Goal: Task Accomplishment & Management: Use online tool/utility

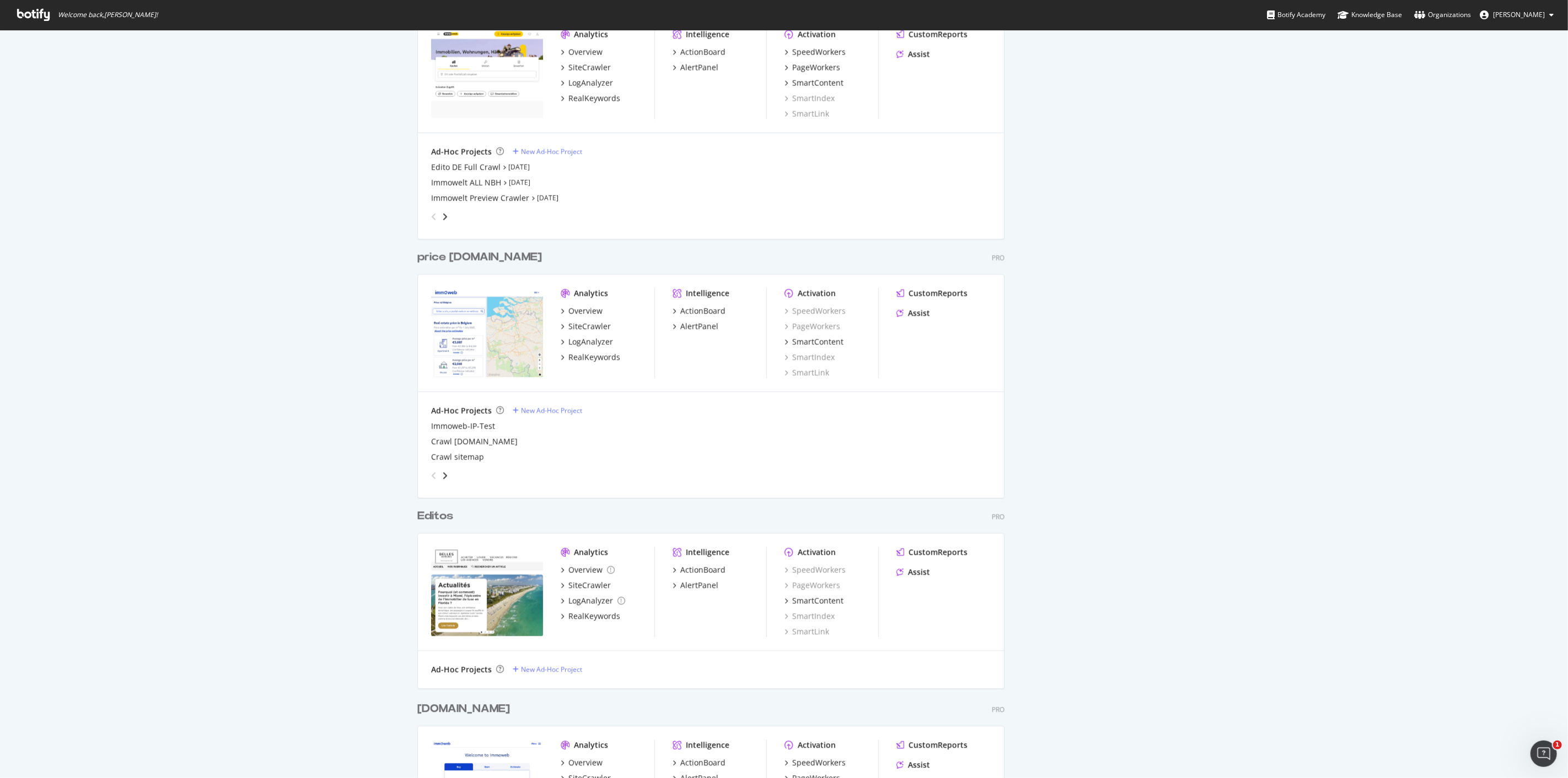
scroll to position [2143, 0]
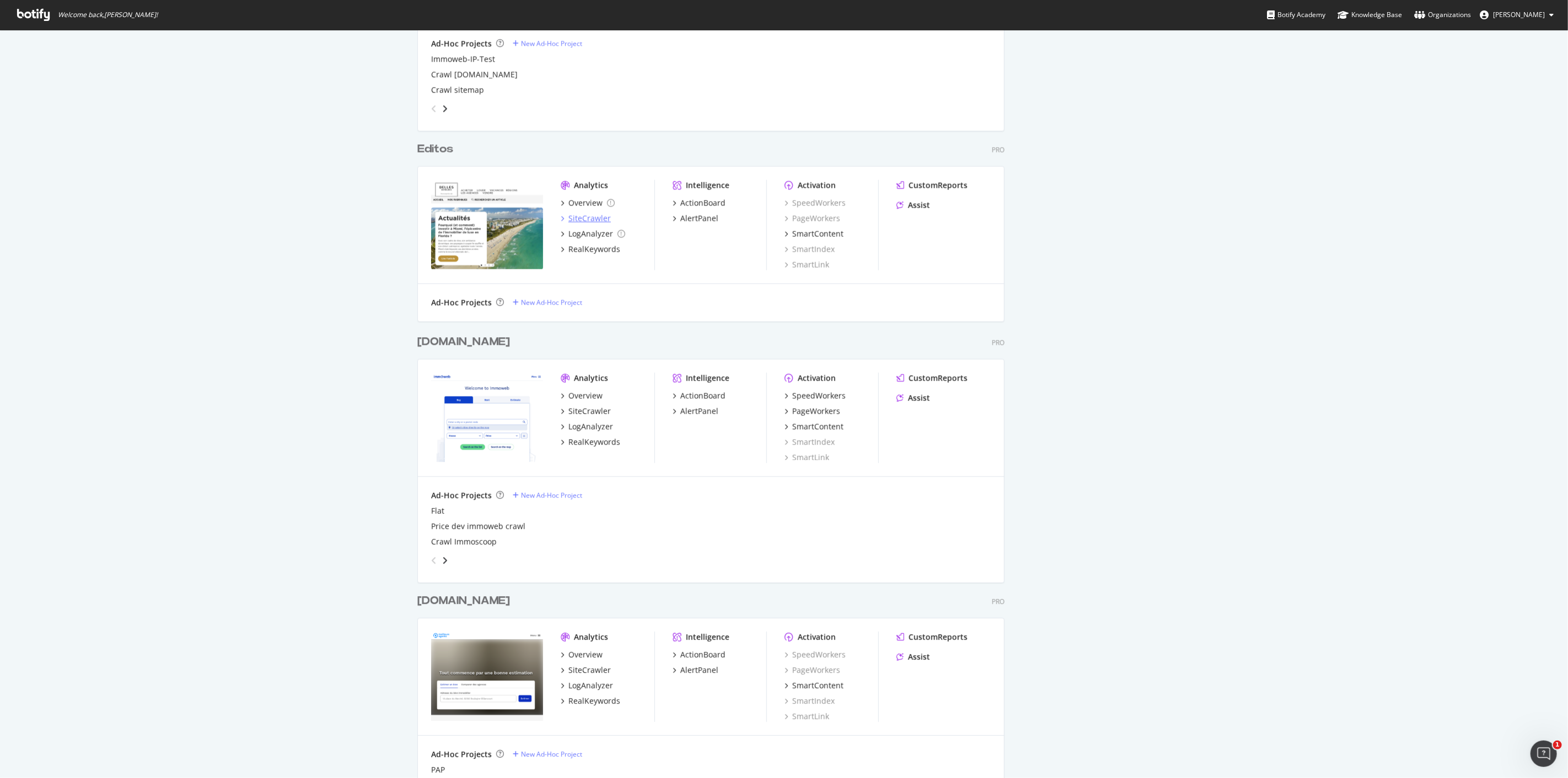
click at [585, 218] on div "SiteCrawler" at bounding box center [590, 218] width 43 height 11
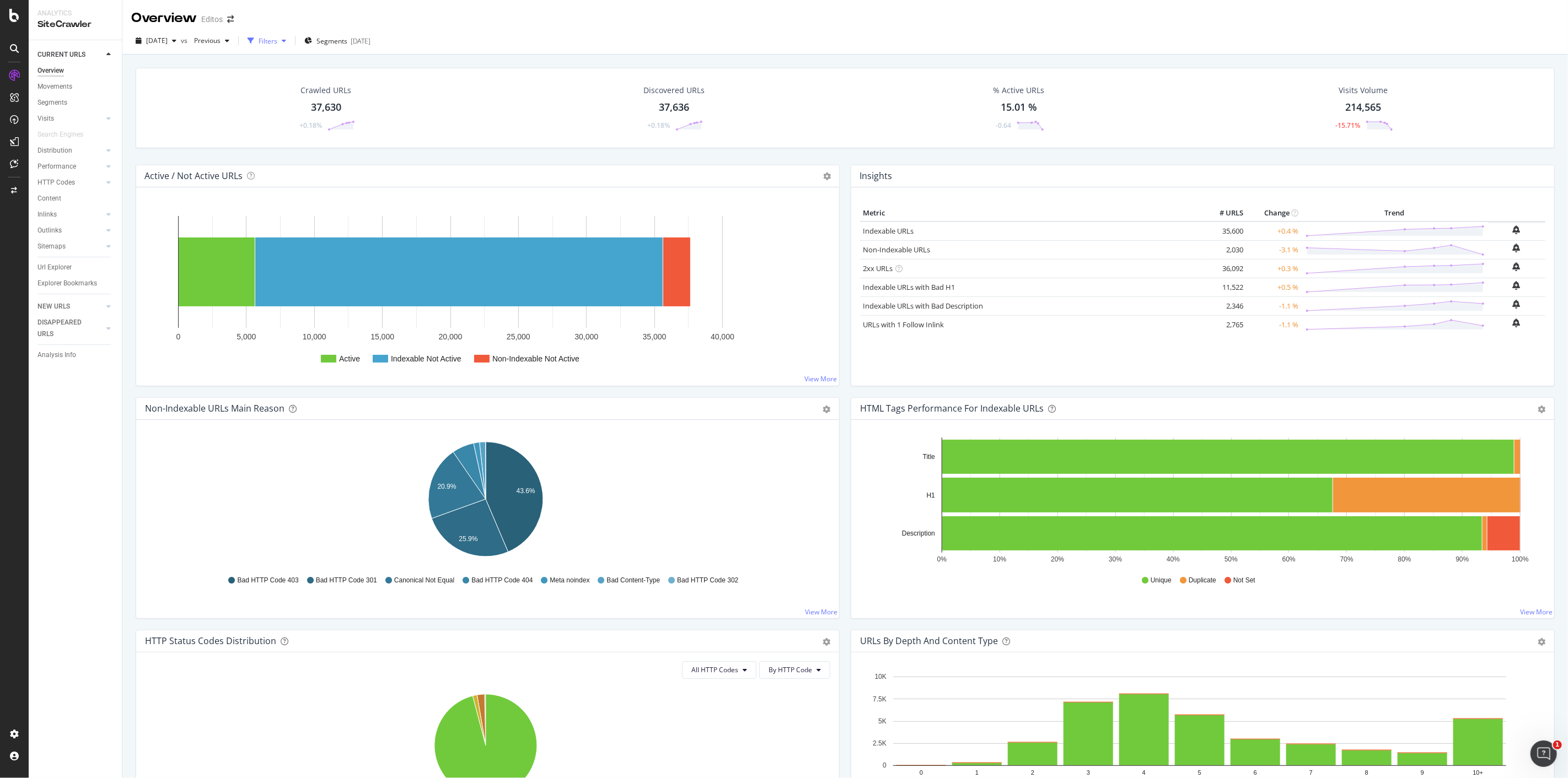
click at [254, 41] on icon "button" at bounding box center [250, 41] width 6 height 6
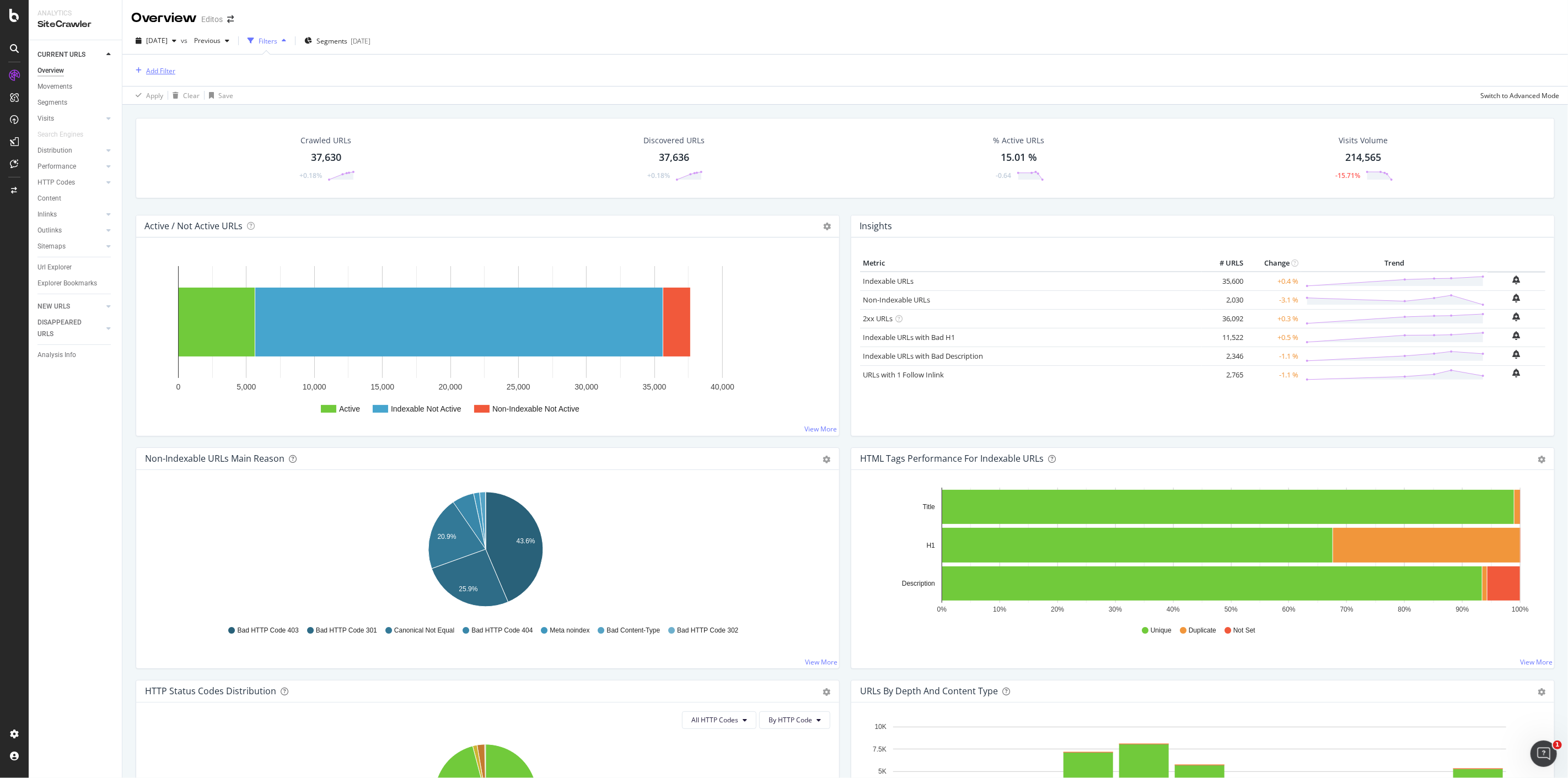
click at [149, 66] on div "Add Filter" at bounding box center [160, 70] width 29 height 9
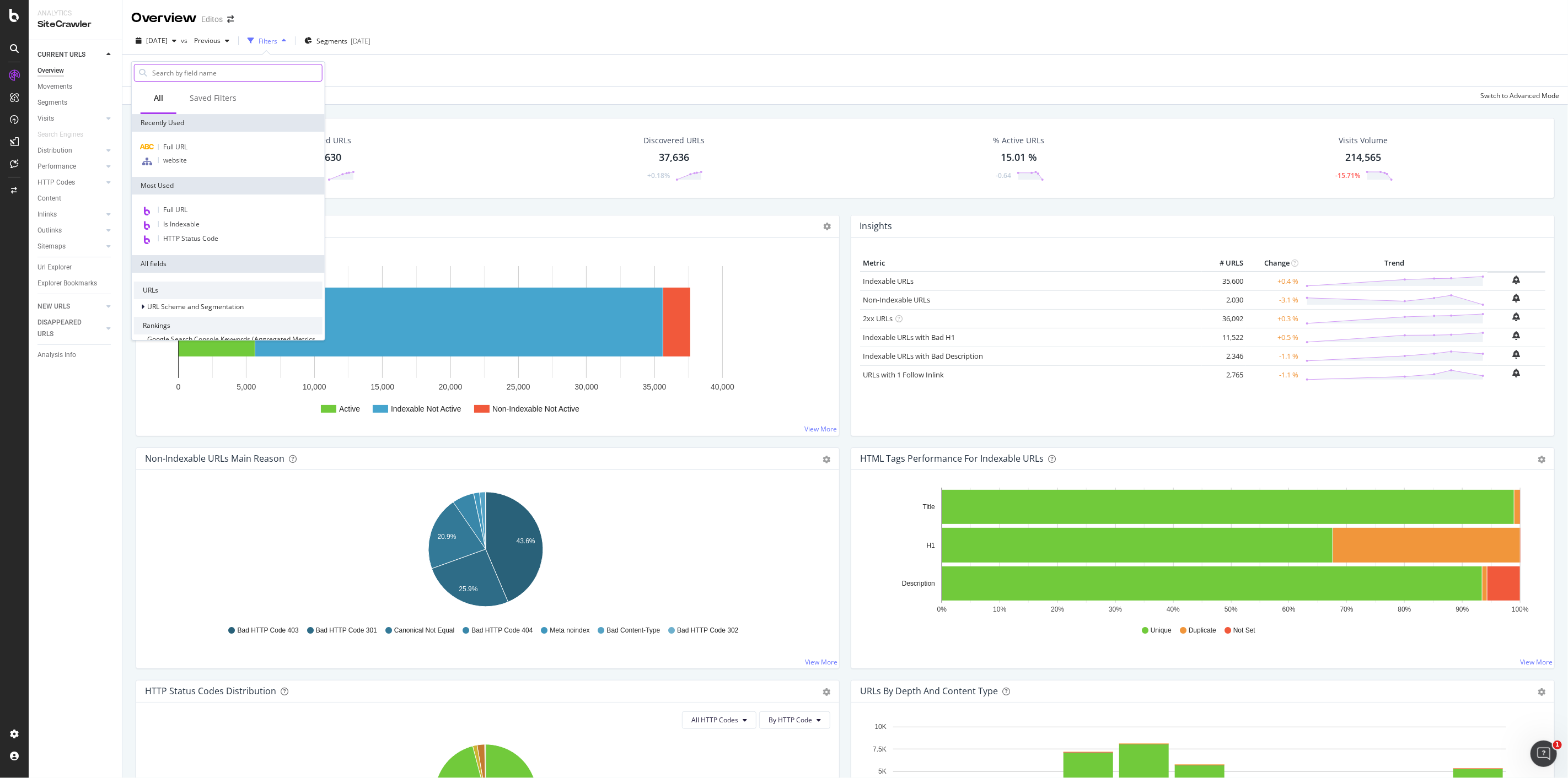
click at [223, 80] on input "text" at bounding box center [236, 73] width 171 height 16
click at [188, 207] on div "Full URL" at bounding box center [228, 211] width 189 height 14
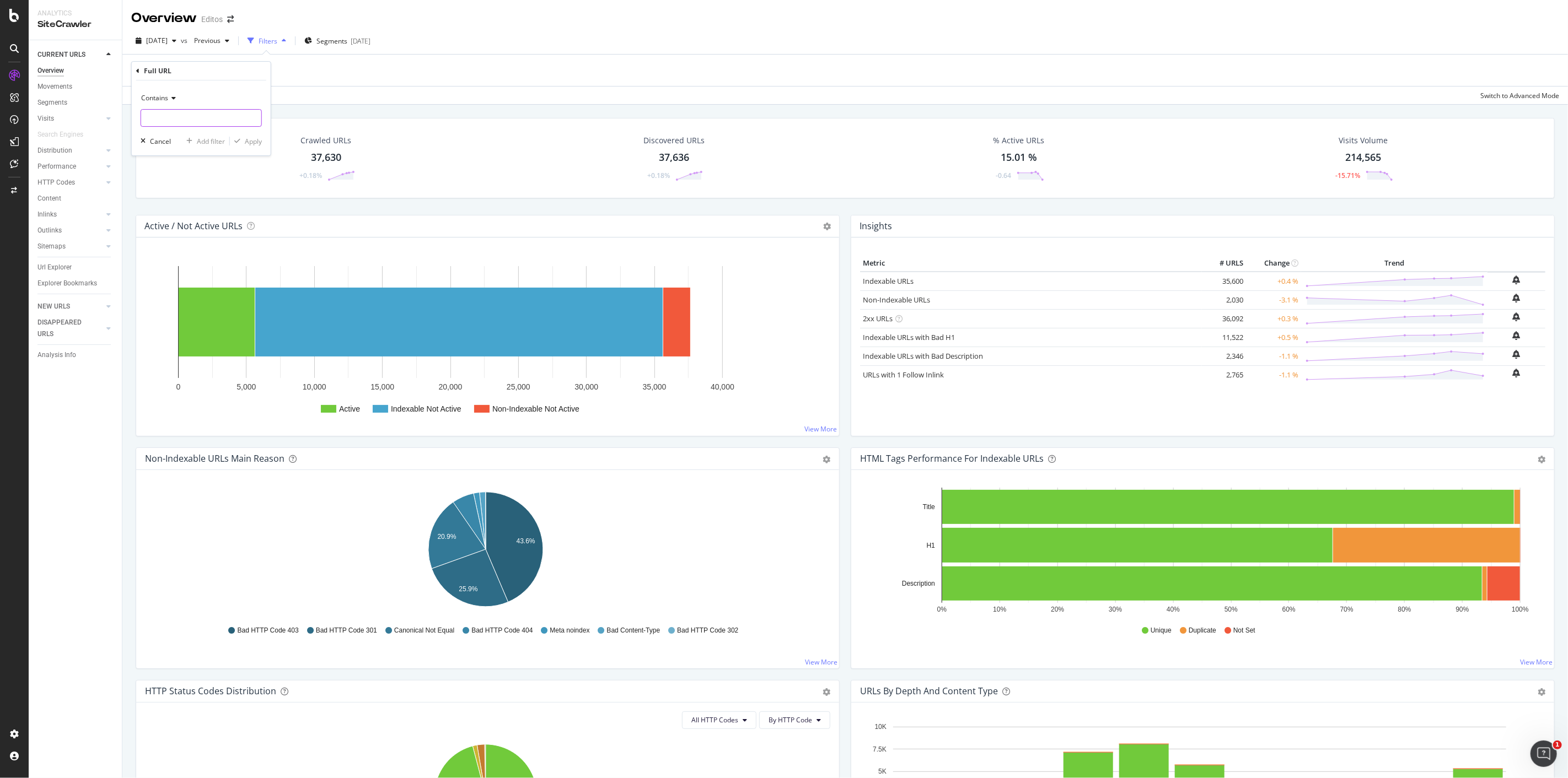
click at [190, 117] on input "text" at bounding box center [201, 117] width 120 height 18
paste input "https://edito.seloger.com/sites/default/files/styles/480x/public/images/web/202…"
type input "https://edito.seloger.com/sites/default/files/styles/480x/public/images/web/202…"
click at [252, 144] on div "Apply" at bounding box center [253, 141] width 17 height 9
